Goal: Task Accomplishment & Management: Manage account settings

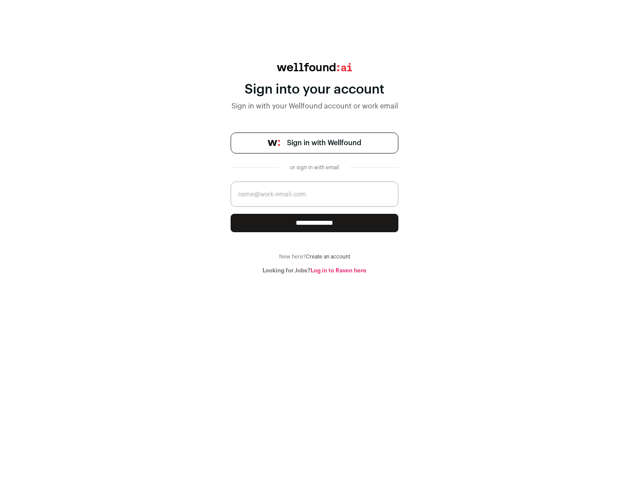
click at [324, 143] on span "Sign in with Wellfound" at bounding box center [324, 143] width 74 height 10
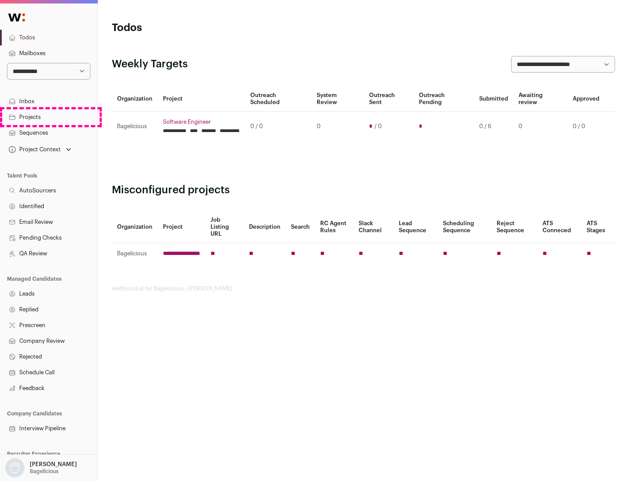
click at [48, 117] on link "Projects" at bounding box center [48, 117] width 97 height 16
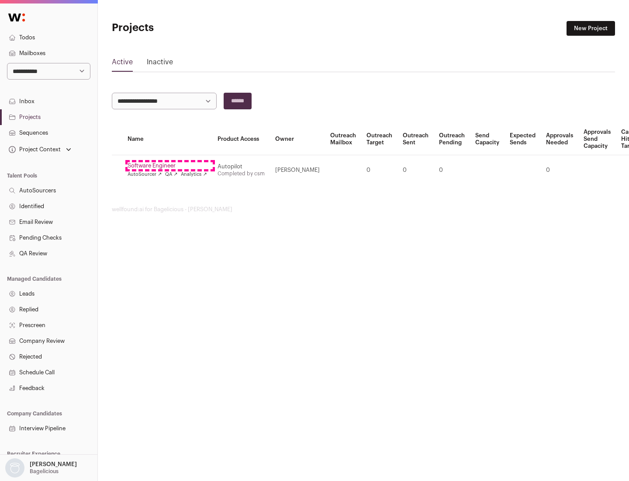
click at [170, 166] on link "Software Engineer" at bounding box center [168, 165] width 80 height 7
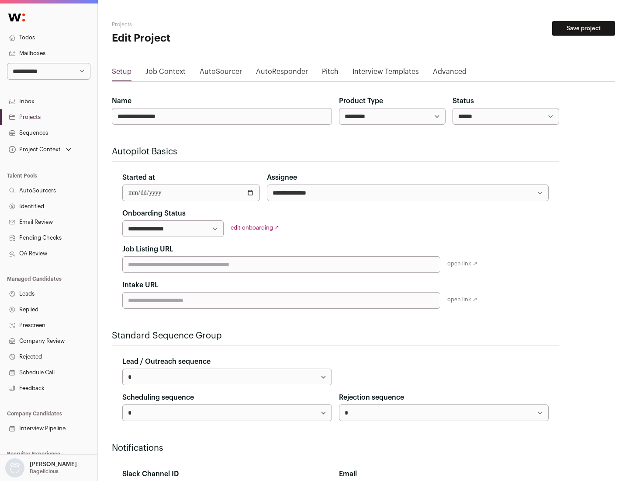
click at [584, 28] on button "Save project" at bounding box center [583, 28] width 63 height 15
